Goal: Task Accomplishment & Management: Manage account settings

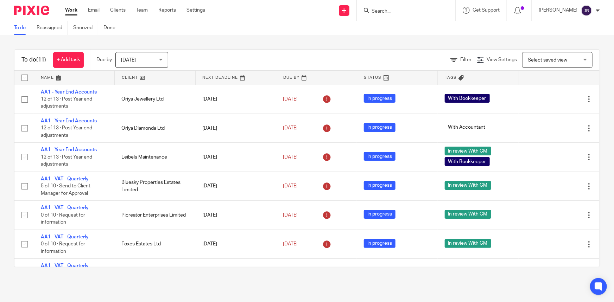
click at [434, 8] on input "Search" at bounding box center [402, 11] width 63 height 6
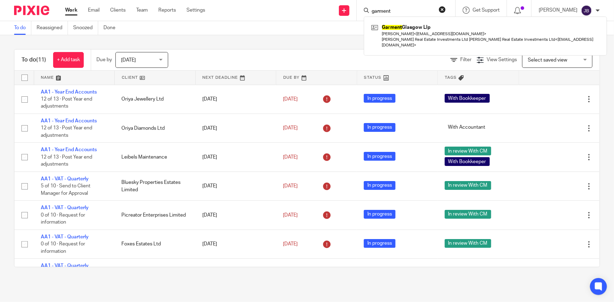
type input "garment"
click button "submit" at bounding box center [0, 0] width 0 height 0
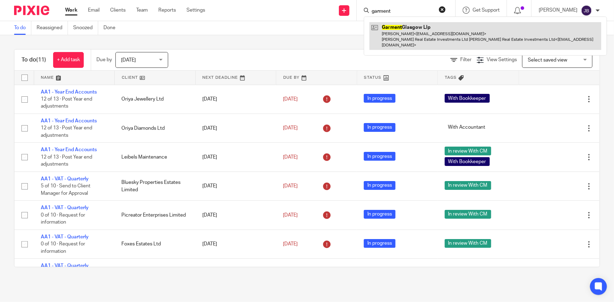
click at [448, 29] on link at bounding box center [486, 36] width 232 height 28
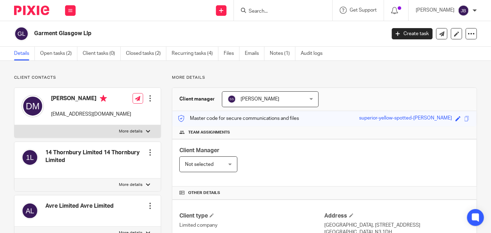
click at [300, 11] on input "Search" at bounding box center [279, 11] width 63 height 6
type input "multi"
click at [317, 29] on link at bounding box center [290, 27] width 87 height 11
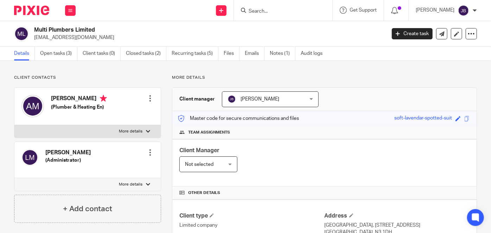
click at [296, 104] on span "[PERSON_NAME]" at bounding box center [264, 99] width 73 height 15
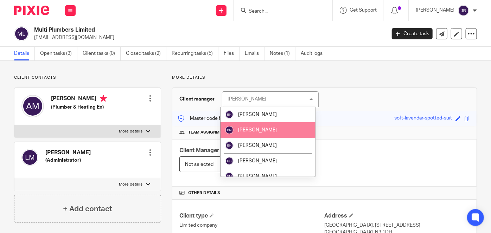
click at [255, 136] on li "Bracha Noe" at bounding box center [268, 129] width 95 height 15
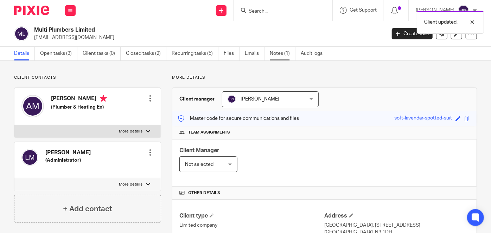
click at [292, 53] on link "Notes (1)" at bounding box center [283, 54] width 26 height 14
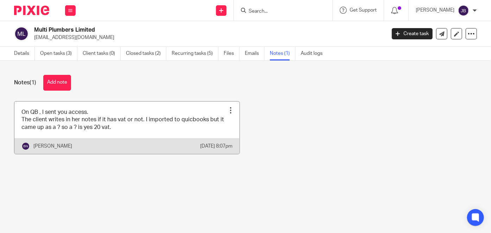
click at [227, 108] on div at bounding box center [230, 110] width 7 height 7
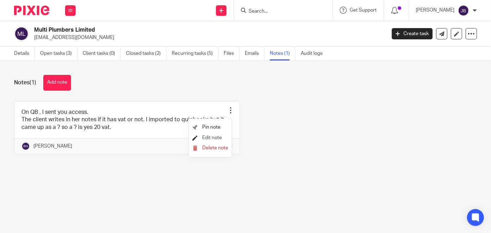
click at [214, 139] on span "Edit note" at bounding box center [212, 138] width 20 height 5
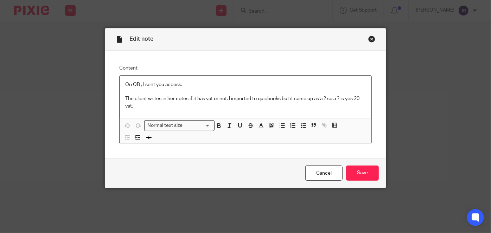
click at [179, 81] on div "On QB , I sent you access. The client writes in her notes if it has vat or not.…" at bounding box center [246, 97] width 252 height 43
drag, startPoint x: 185, startPoint y: 83, endPoint x: 138, endPoint y: 84, distance: 46.8
click at [138, 84] on p "On QB , I sent you access." at bounding box center [245, 84] width 241 height 7
click at [266, 97] on p "The client writes in her notes if it has vat or not. I imported to quicbooks bu…" at bounding box center [245, 102] width 241 height 14
click at [260, 97] on p "The client writes in her notes if it has vat or not. I imported to quickbooks b…" at bounding box center [245, 102] width 241 height 14
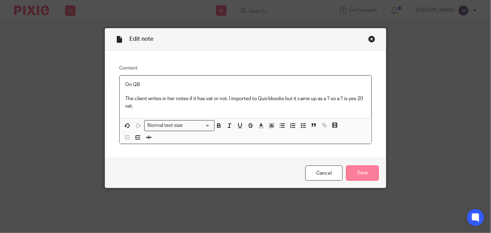
click at [363, 176] on input "Save" at bounding box center [362, 173] width 33 height 15
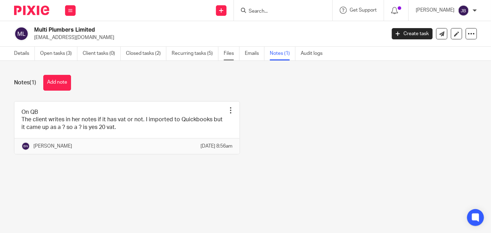
click at [228, 56] on link "Files" at bounding box center [232, 54] width 16 height 14
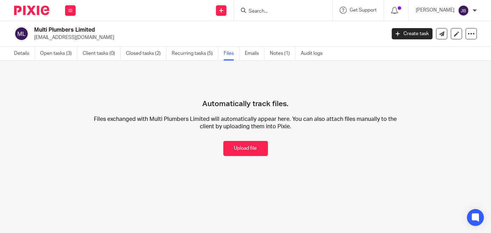
click at [275, 8] on input "Search" at bounding box center [279, 11] width 63 height 6
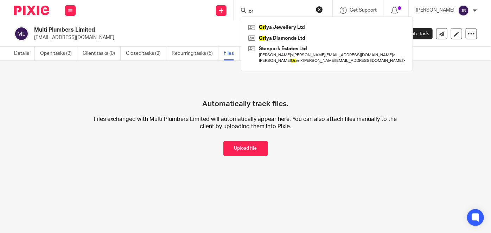
type input "or"
click at [323, 12] on button "reset" at bounding box center [319, 9] width 7 height 7
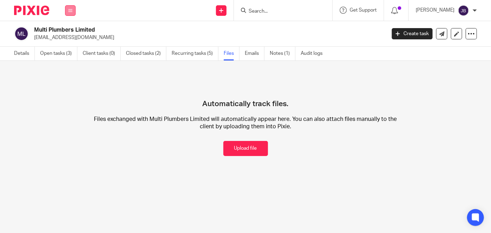
click at [73, 11] on button at bounding box center [70, 10] width 11 height 11
click at [71, 64] on link "Team" at bounding box center [67, 63] width 12 height 5
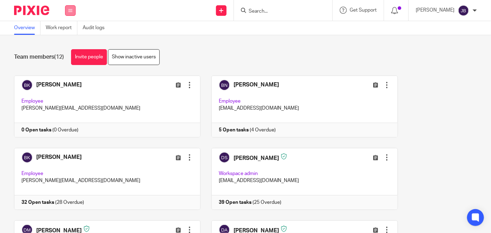
click at [71, 13] on button at bounding box center [70, 10] width 11 height 11
click at [71, 50] on li "Clients" at bounding box center [70, 54] width 19 height 10
click at [71, 53] on link "Clients" at bounding box center [68, 53] width 15 height 5
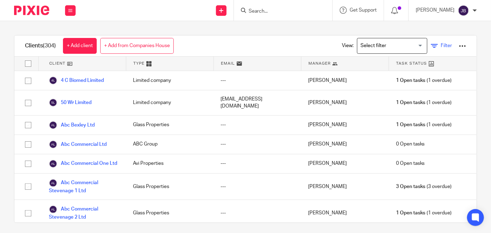
click at [431, 46] on link "Filter" at bounding box center [441, 45] width 21 height 7
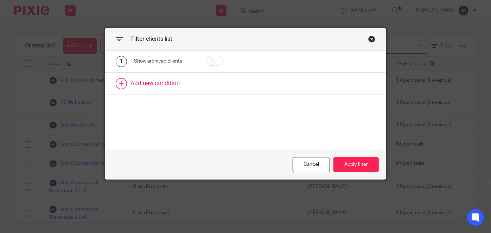
click at [167, 79] on link at bounding box center [245, 84] width 281 height 22
click at [172, 87] on div "Field" at bounding box center [162, 85] width 44 height 15
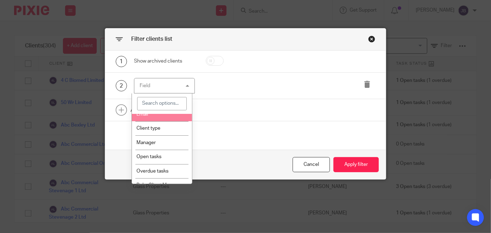
scroll to position [32, 0]
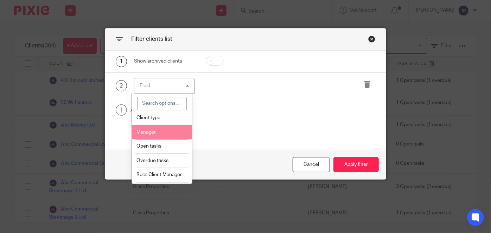
click at [165, 132] on li "Manager" at bounding box center [162, 132] width 60 height 14
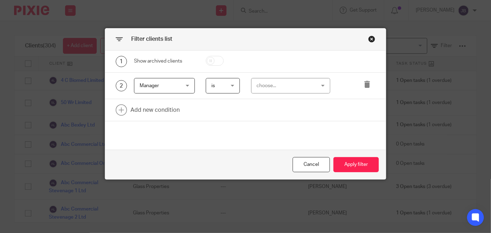
click at [257, 86] on div "choose..." at bounding box center [286, 85] width 59 height 15
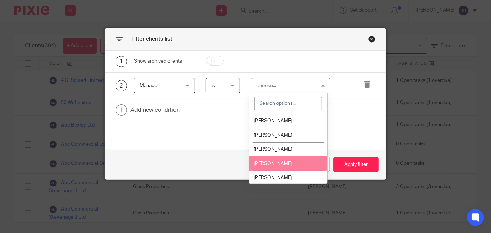
click at [277, 166] on li "[PERSON_NAME]" at bounding box center [288, 164] width 78 height 14
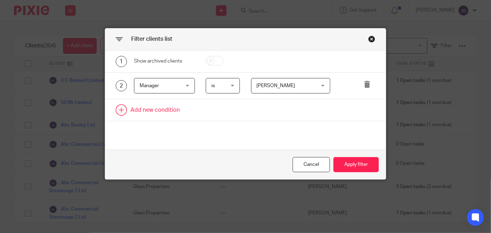
click at [161, 112] on link at bounding box center [245, 110] width 281 height 22
click at [166, 112] on div "Field" at bounding box center [162, 112] width 44 height 15
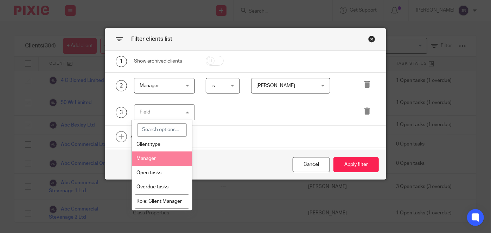
scroll to position [64, 0]
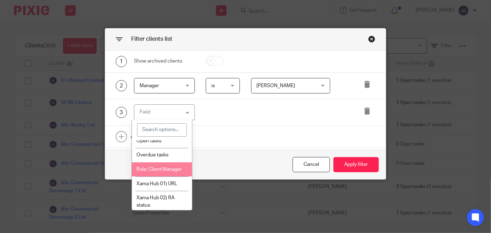
click at [165, 169] on span "Role: Client Manager" at bounding box center [159, 169] width 45 height 5
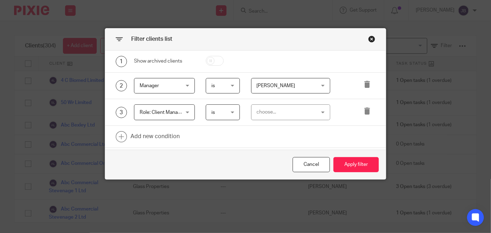
click at [269, 114] on div "choose..." at bounding box center [286, 112] width 59 height 15
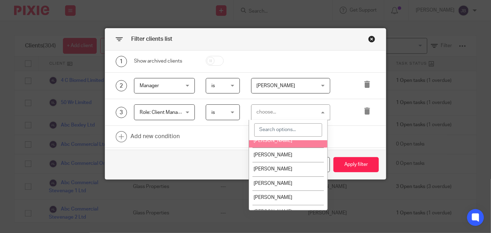
scroll to position [32, 0]
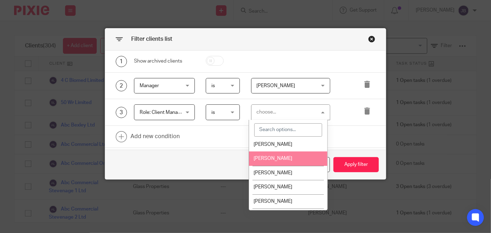
click at [284, 156] on span "[PERSON_NAME]" at bounding box center [273, 158] width 39 height 5
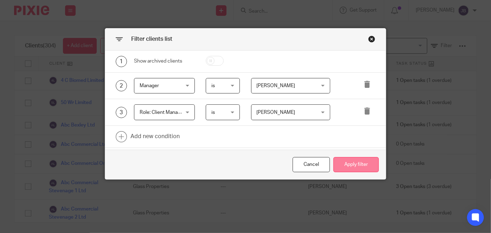
click at [339, 166] on button "Apply filter" at bounding box center [356, 164] width 45 height 15
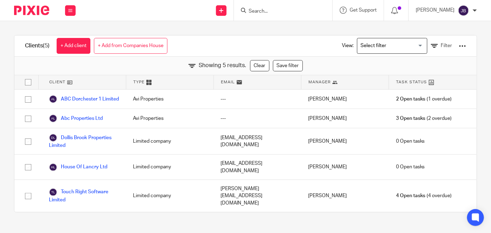
click at [311, 14] on input "Search" at bounding box center [279, 11] width 63 height 6
click at [286, 10] on input "Search" at bounding box center [279, 11] width 63 height 6
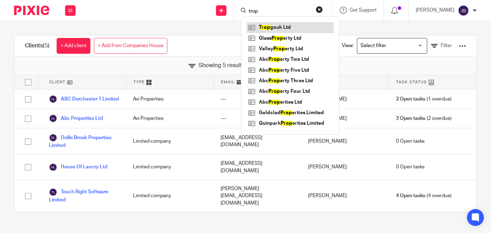
type input "trop"
click at [297, 26] on link at bounding box center [290, 27] width 87 height 11
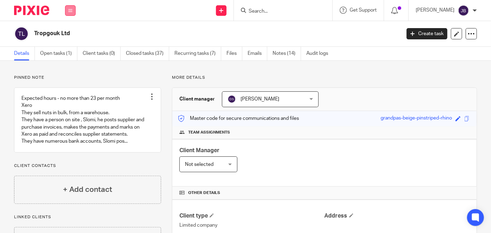
click at [69, 13] on button at bounding box center [70, 10] width 11 height 11
click at [72, 52] on link "Clients" at bounding box center [69, 53] width 16 height 5
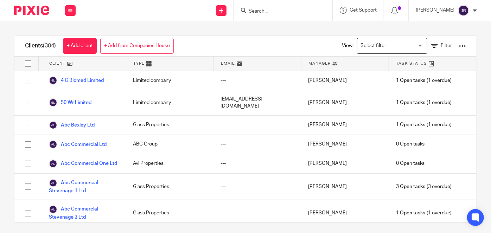
click at [407, 45] on input "Search for option" at bounding box center [390, 46] width 65 height 12
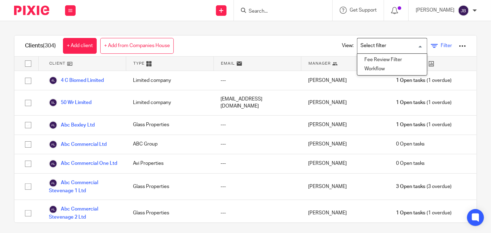
click at [431, 45] on icon at bounding box center [434, 46] width 7 height 7
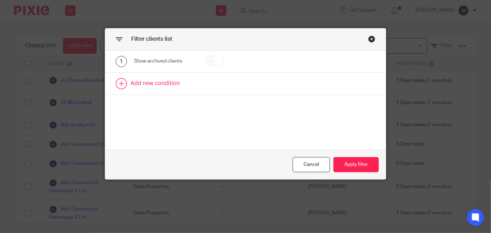
click at [157, 84] on link at bounding box center [245, 84] width 281 height 22
click at [175, 84] on div "Field" at bounding box center [162, 85] width 44 height 15
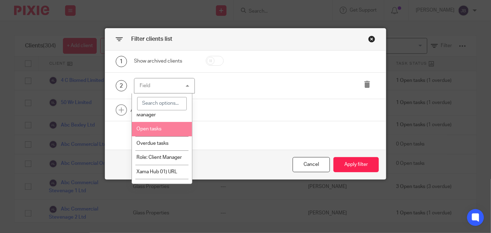
scroll to position [64, 0]
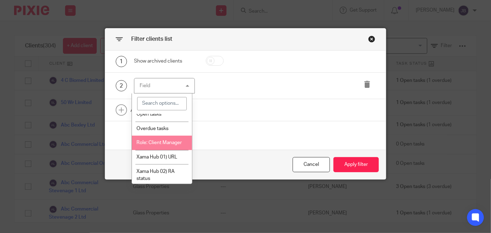
click at [167, 140] on span "Role: Client Manager" at bounding box center [159, 142] width 45 height 5
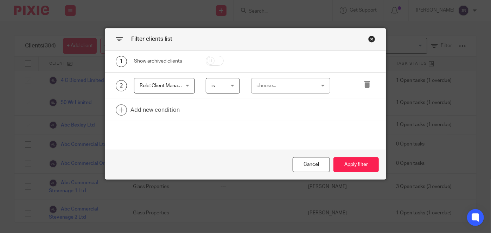
click at [282, 83] on div "choose..." at bounding box center [286, 85] width 59 height 15
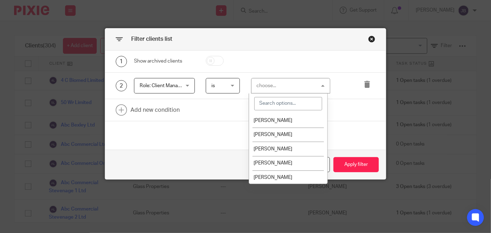
scroll to position [5, 0]
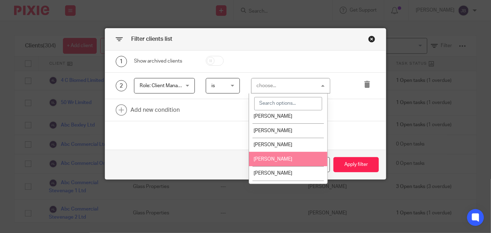
click at [286, 161] on li "[PERSON_NAME]" at bounding box center [288, 159] width 78 height 14
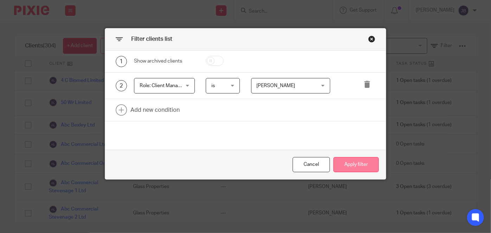
click at [346, 160] on button "Apply filter" at bounding box center [356, 164] width 45 height 15
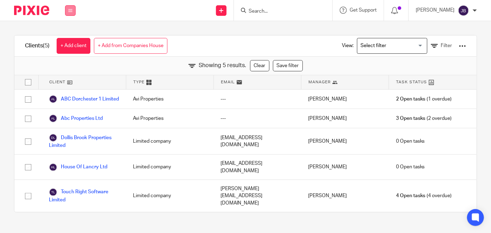
click at [74, 9] on button at bounding box center [70, 10] width 11 height 11
click at [78, 53] on li "Clients" at bounding box center [70, 54] width 19 height 10
click at [71, 54] on link "Clients" at bounding box center [69, 53] width 16 height 5
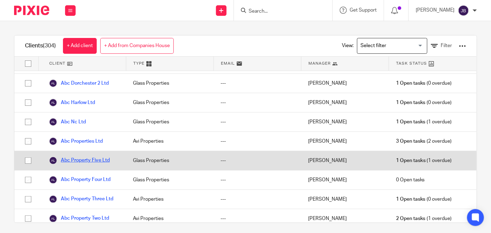
scroll to position [256, 0]
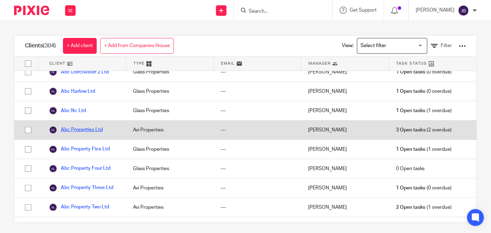
click at [92, 134] on link "Abc Properties Ltd" at bounding box center [76, 130] width 54 height 8
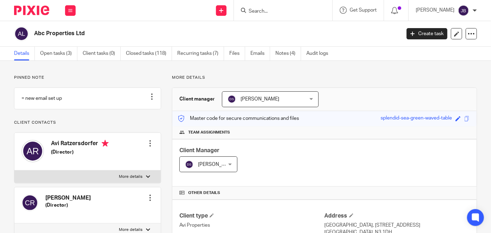
drag, startPoint x: 70, startPoint y: 13, endPoint x: 73, endPoint y: 18, distance: 5.9
click at [70, 13] on button at bounding box center [70, 10] width 11 height 11
click at [74, 56] on link "Clients" at bounding box center [69, 53] width 16 height 5
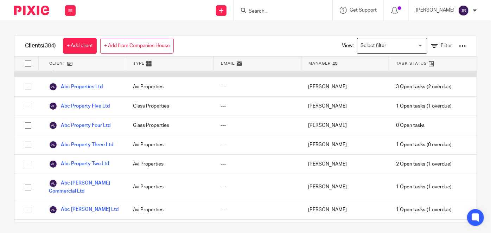
scroll to position [320, 0]
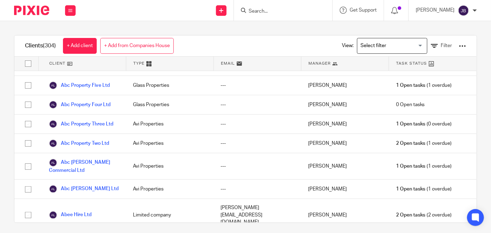
click at [333, 63] on icon at bounding box center [335, 63] width 5 height 5
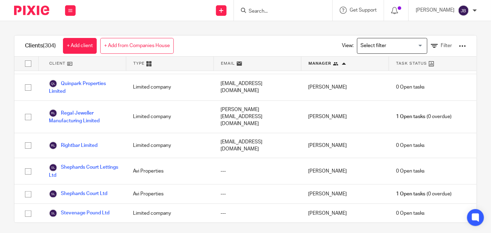
scroll to position [2143, 0]
